Goal: Use online tool/utility: Utilize a website feature to perform a specific function

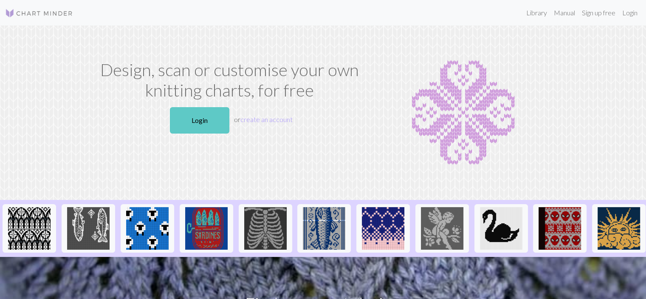
click at [198, 120] on link "Login" at bounding box center [200, 120] width 60 height 26
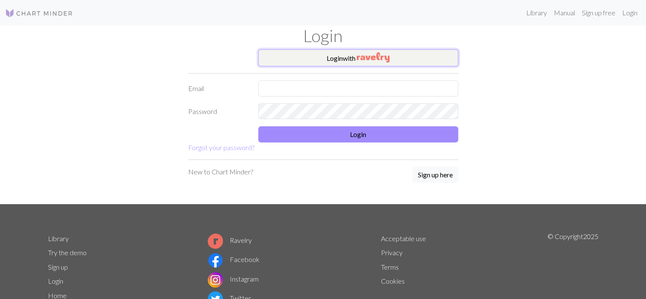
click at [343, 56] on button "Login with" at bounding box center [358, 57] width 200 height 17
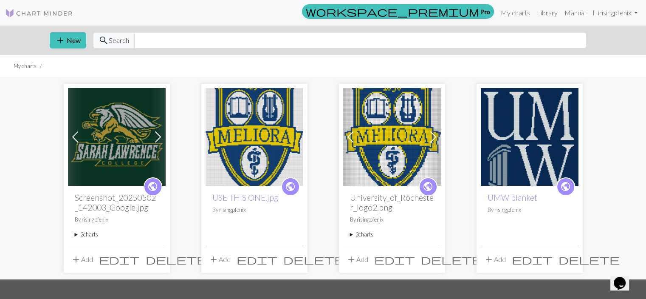
click at [94, 142] on img at bounding box center [117, 137] width 98 height 98
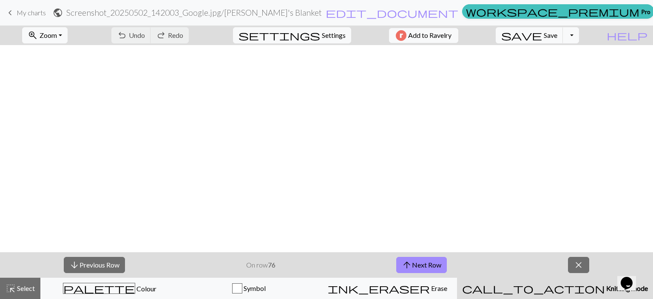
scroll to position [595, 1211]
click at [429, 266] on button "arrow_upward Next Row" at bounding box center [421, 265] width 51 height 16
click at [557, 38] on span "Save" at bounding box center [551, 35] width 14 height 8
click at [557, 37] on span "Save" at bounding box center [551, 35] width 14 height 8
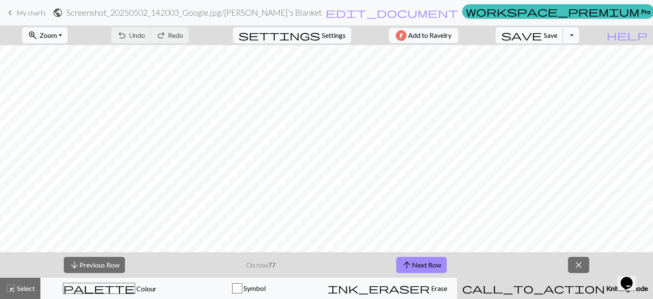
click at [557, 39] on span "Save" at bounding box center [551, 35] width 14 height 8
click at [557, 32] on span "Save" at bounding box center [551, 35] width 14 height 8
click at [557, 34] on span "Save" at bounding box center [551, 35] width 14 height 8
drag, startPoint x: 564, startPoint y: 34, endPoint x: 572, endPoint y: 35, distance: 7.4
click at [557, 35] on span "Save" at bounding box center [551, 35] width 14 height 8
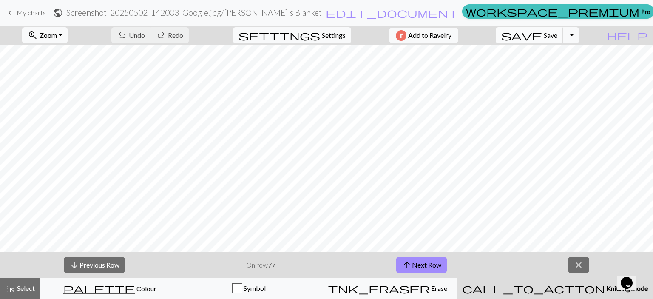
click at [557, 35] on span "Save" at bounding box center [551, 35] width 14 height 8
click at [429, 261] on button "arrow_upward Next Row" at bounding box center [421, 265] width 51 height 16
click at [557, 37] on span "Save" at bounding box center [551, 35] width 14 height 8
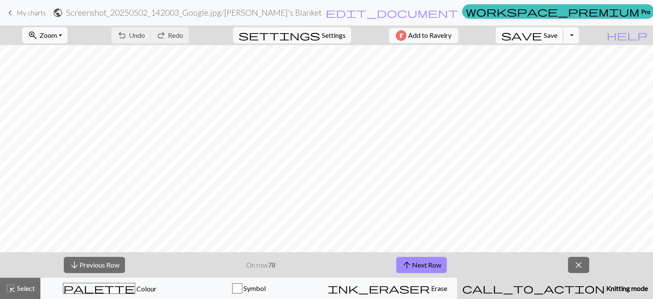
click at [542, 36] on span "save" at bounding box center [521, 35] width 41 height 12
click at [557, 37] on span "Save" at bounding box center [551, 35] width 14 height 8
click at [435, 263] on button "arrow_upward Next Row" at bounding box center [421, 265] width 51 height 16
click at [542, 36] on span "save" at bounding box center [521, 35] width 41 height 12
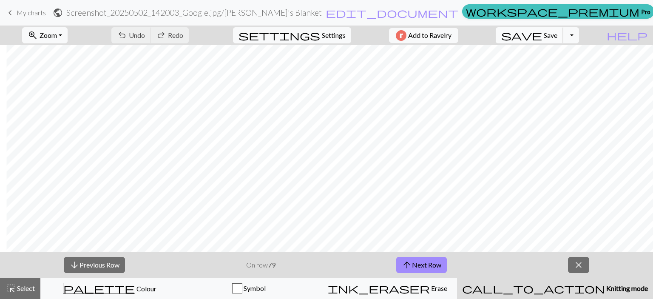
click at [542, 36] on span "save" at bounding box center [521, 35] width 41 height 12
click at [563, 30] on button "save Save Save" at bounding box center [530, 35] width 68 height 16
click at [557, 37] on span "Save" at bounding box center [551, 35] width 14 height 8
